Goal: Download file/media: Download file/media

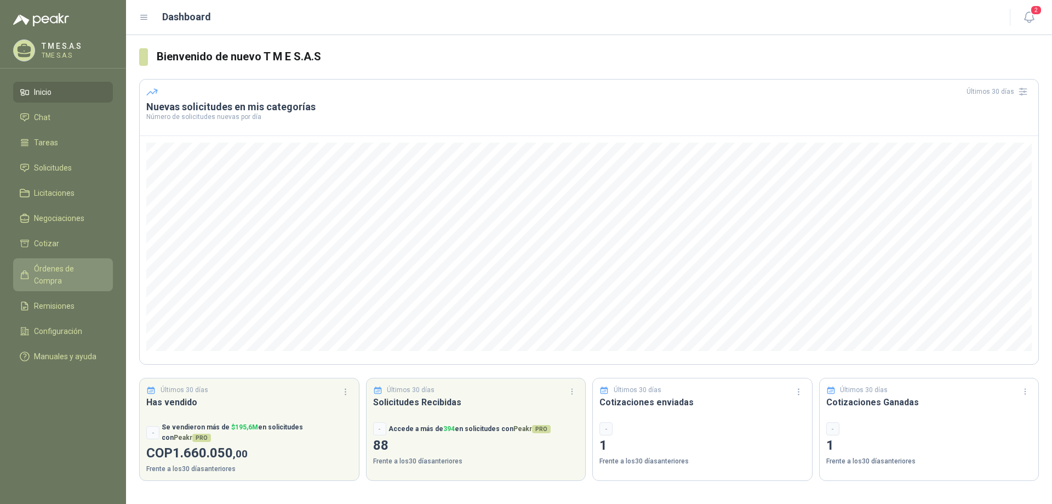
click at [81, 267] on span "Órdenes de Compra" at bounding box center [68, 275] width 69 height 24
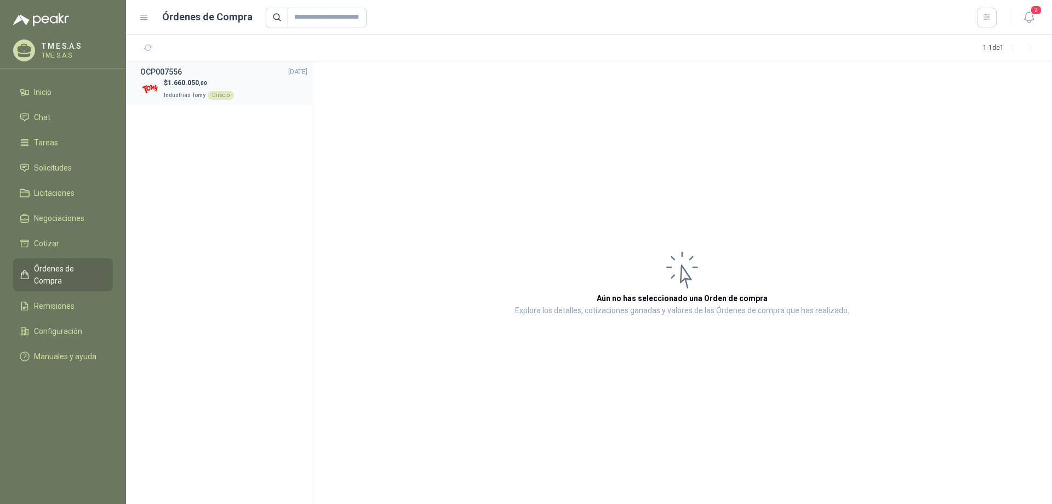
click at [194, 83] on span "1.660.050 ,00" at bounding box center [187, 83] width 39 height 8
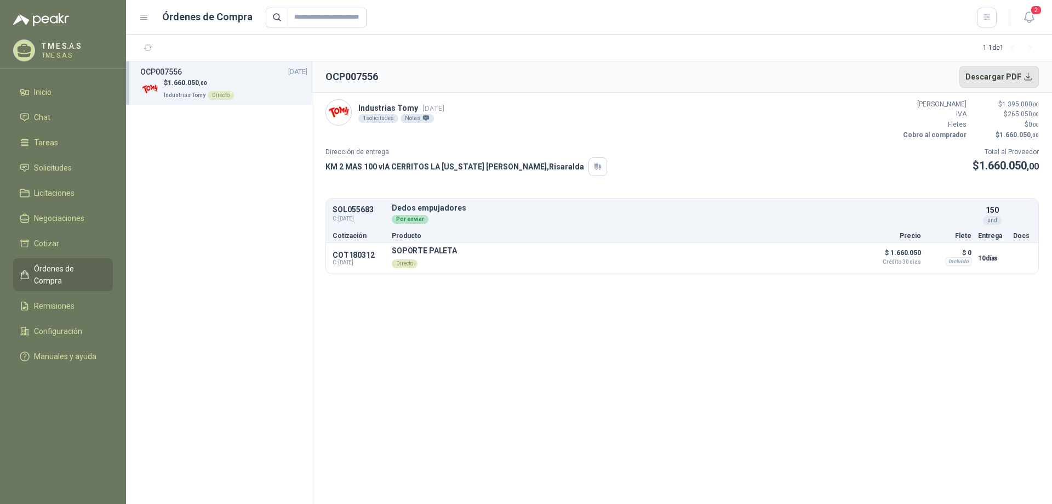
click at [1030, 75] on button "Descargar PDF" at bounding box center [1000, 77] width 80 height 22
